Goal: Find specific page/section: Find specific page/section

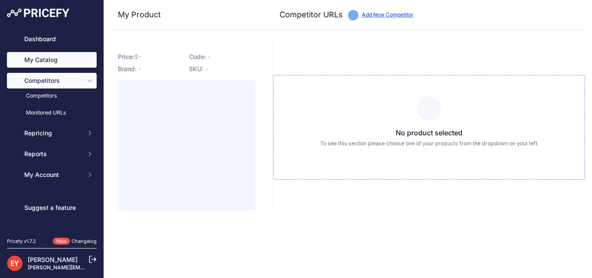
click at [49, 58] on link "My Catalog" at bounding box center [52, 60] width 90 height 16
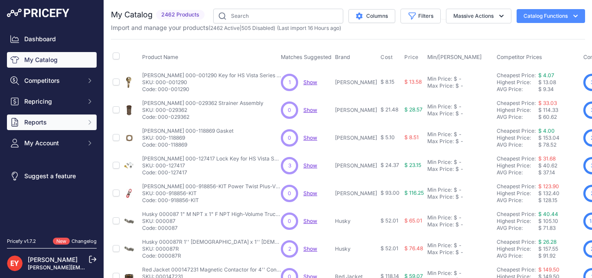
click at [40, 123] on span "Reports" at bounding box center [52, 122] width 57 height 9
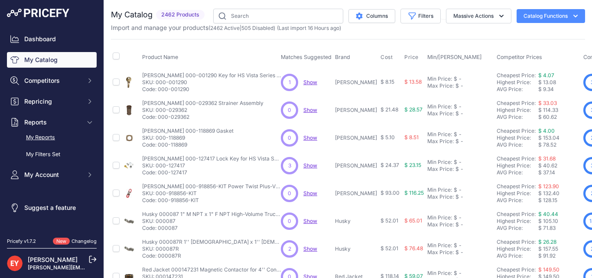
click at [48, 135] on link "My Reports" at bounding box center [52, 137] width 90 height 15
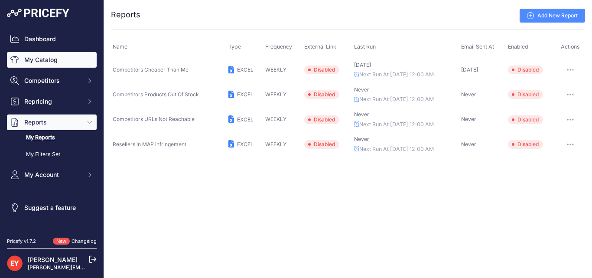
click at [47, 58] on link "My Catalog" at bounding box center [52, 60] width 90 height 16
